Goal: Transaction & Acquisition: Download file/media

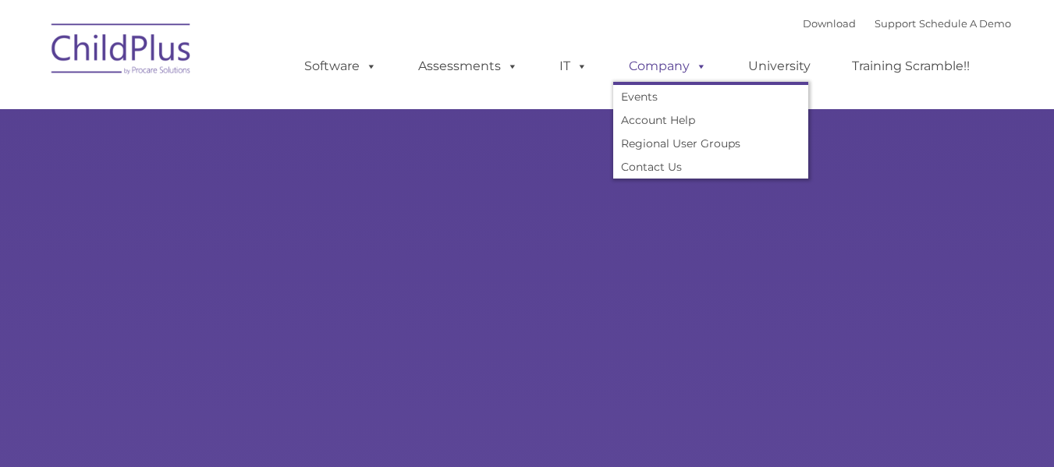
type input ""
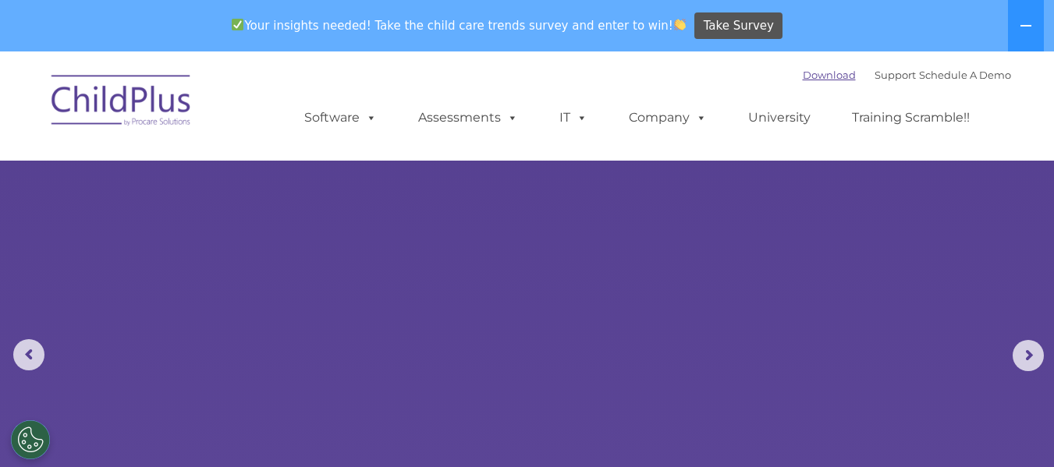
select select "MEDIUM"
click at [812, 73] on link "Download" at bounding box center [829, 75] width 53 height 12
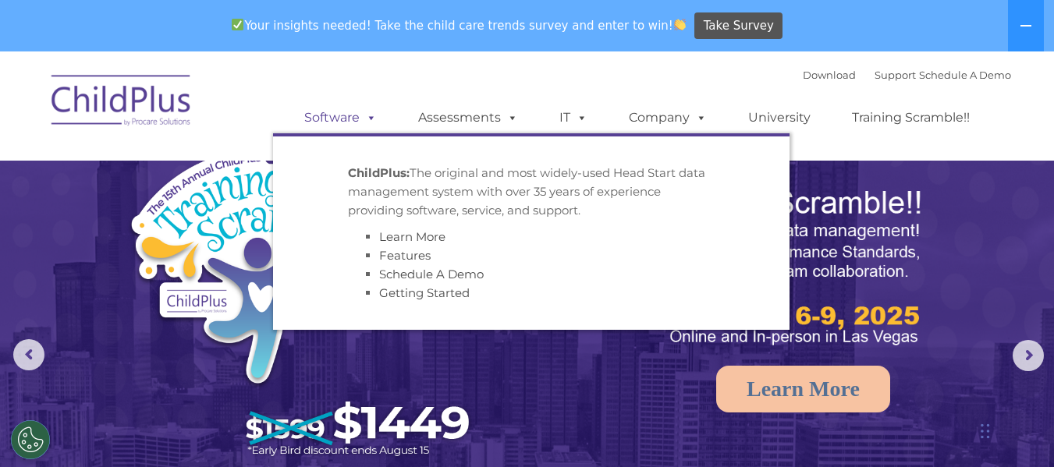
click at [377, 114] on span at bounding box center [368, 117] width 17 height 15
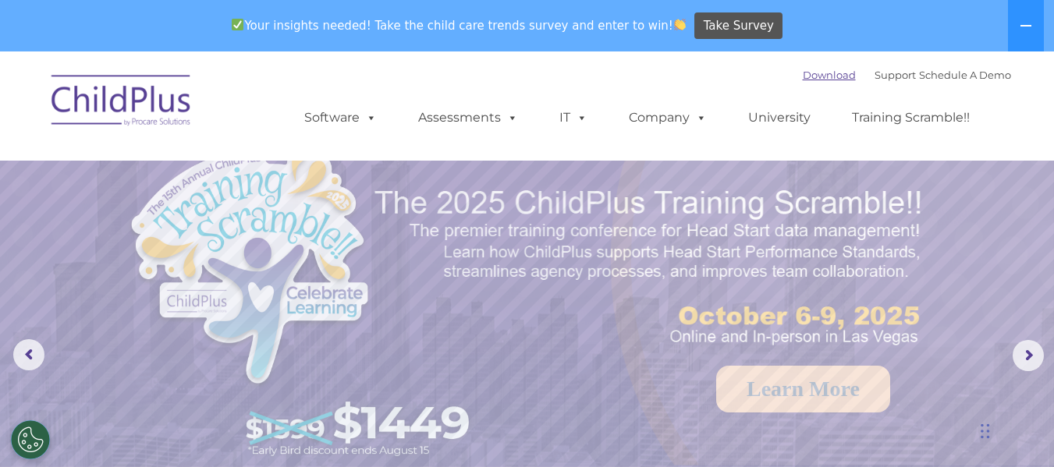
click at [803, 74] on link "Download" at bounding box center [829, 75] width 53 height 12
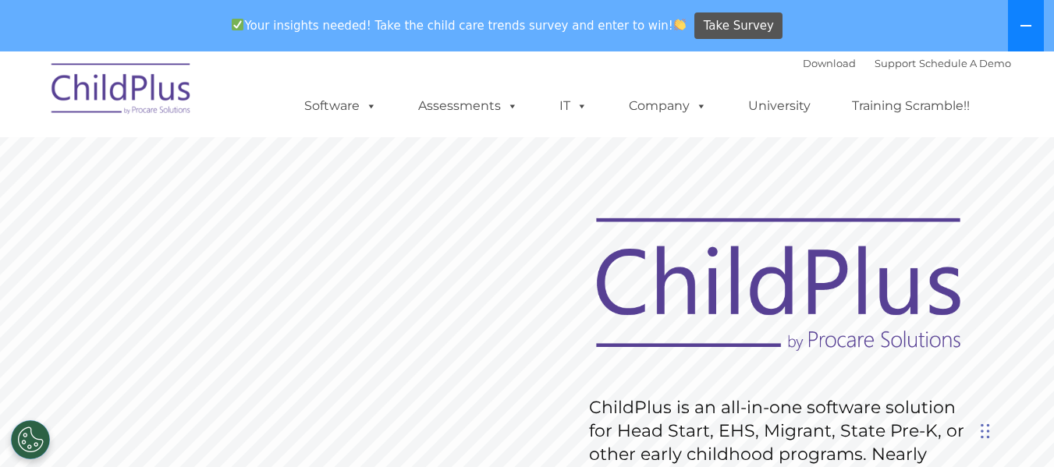
click at [1024, 23] on icon at bounding box center [1025, 25] width 12 height 12
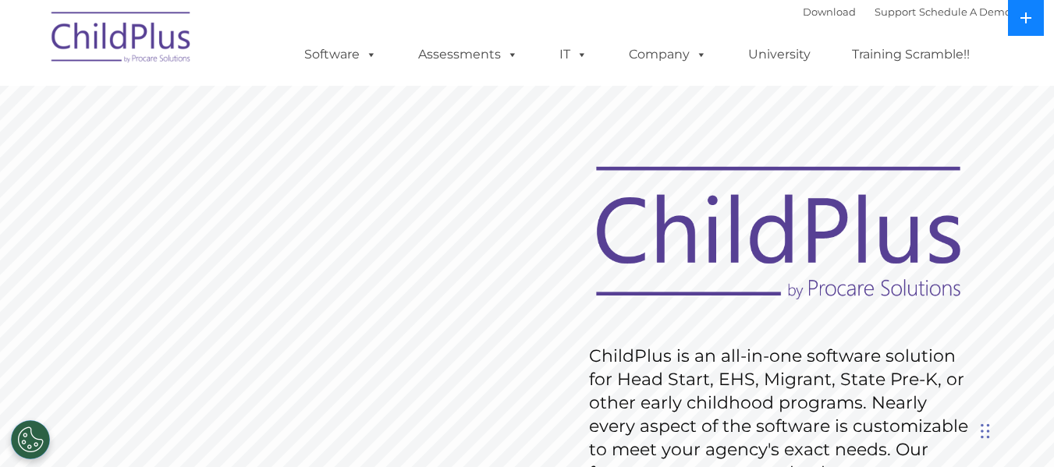
click at [1026, 19] on icon at bounding box center [1025, 17] width 11 height 11
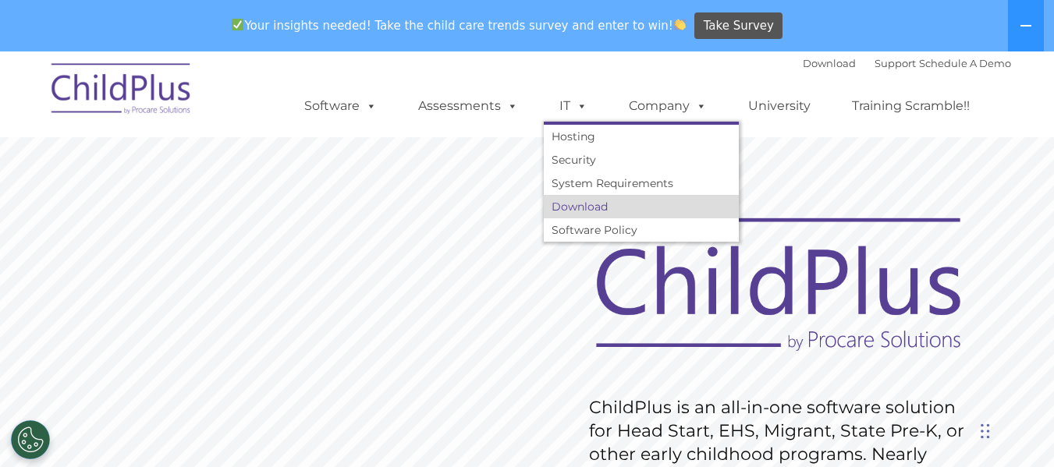
click at [583, 208] on link "Download" at bounding box center [641, 206] width 195 height 23
